Goal: Task Accomplishment & Management: Complete application form

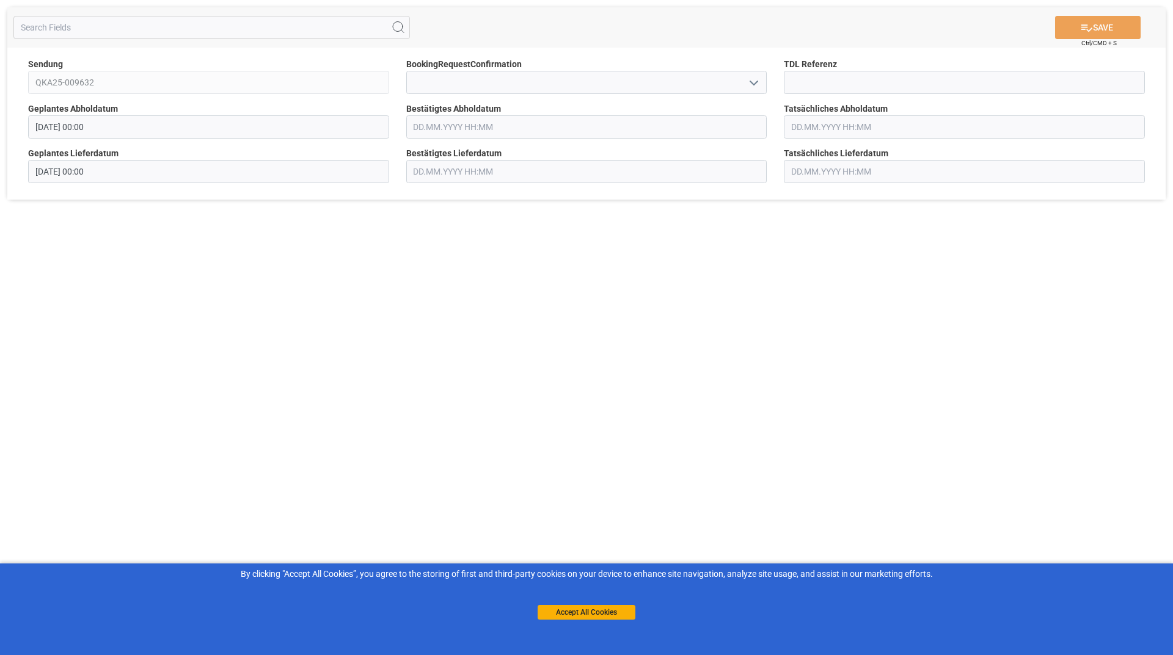
click at [756, 81] on icon "open menu" at bounding box center [753, 83] width 15 height 15
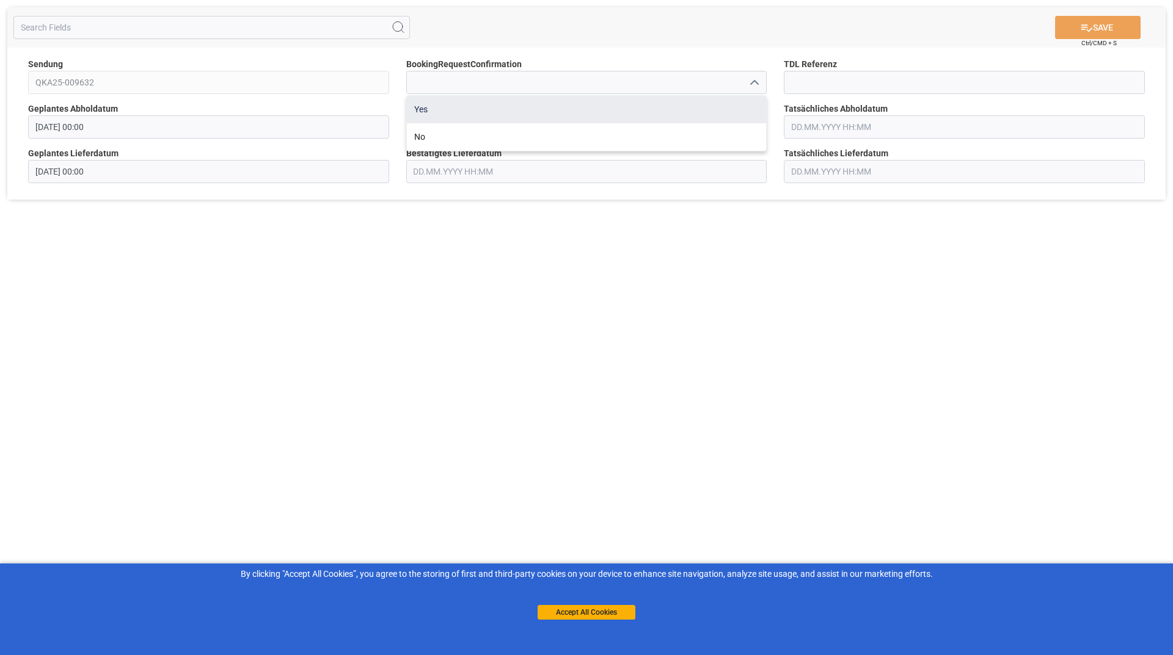
click at [647, 112] on div "Yes" at bounding box center [587, 109] width 360 height 27
type input "Yes"
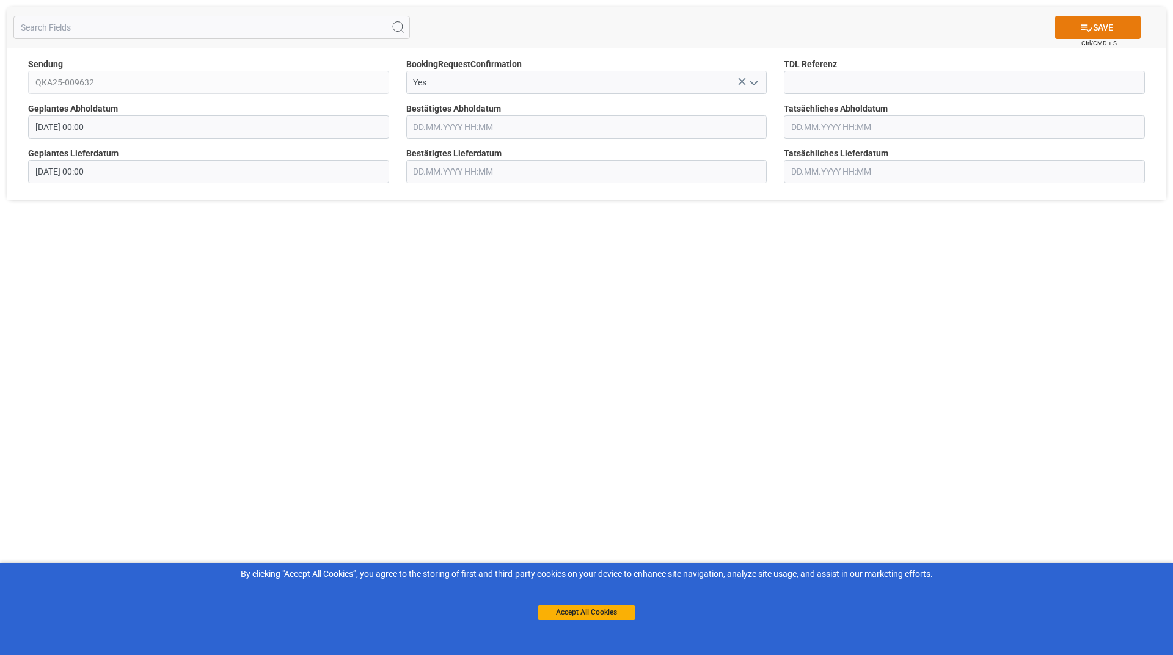
click at [1071, 29] on button "SAVE" at bounding box center [1097, 27] width 85 height 23
